Goal: Use online tool/utility

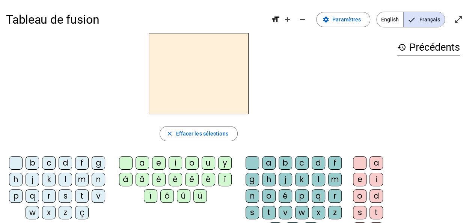
click at [31, 163] on div "b" at bounding box center [33, 163] width 14 height 14
click at [170, 176] on div "é" at bounding box center [176, 180] width 14 height 14
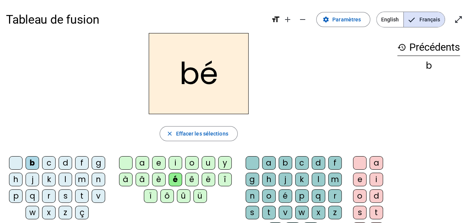
click at [32, 159] on div "b" at bounding box center [33, 163] width 14 height 14
click at [177, 181] on div "é" at bounding box center [176, 180] width 14 height 14
click at [218, 134] on span "Effacer les sélections" at bounding box center [202, 133] width 52 height 9
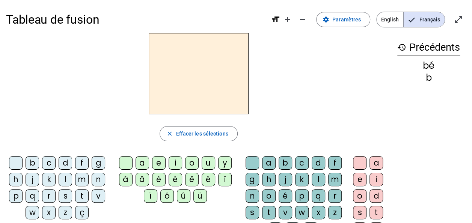
click at [99, 197] on div "v" at bounding box center [99, 196] width 14 height 14
click at [176, 179] on div "é" at bounding box center [176, 180] width 14 height 14
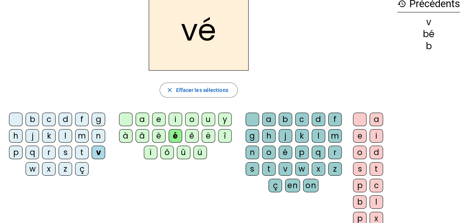
scroll to position [44, 0]
click at [319, 136] on div "l" at bounding box center [318, 136] width 14 height 14
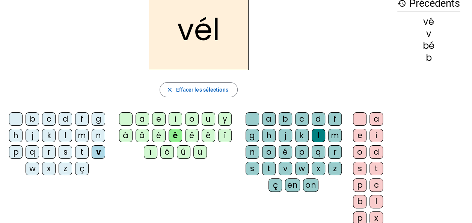
click at [359, 152] on div "o" at bounding box center [360, 152] width 14 height 14
